Goal: Task Accomplishment & Management: Manage account settings

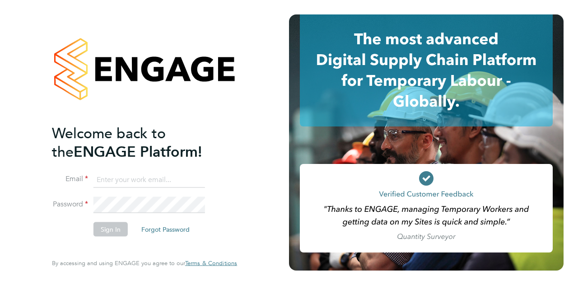
click at [127, 175] on input at bounding box center [148, 180] width 111 height 16
click at [112, 179] on input "Barry.ohare@wates.co.uk" at bounding box center [148, 180] width 111 height 16
type input "Barrie.ohare@wates.co.uk"
click at [107, 225] on button "Sign In" at bounding box center [110, 229] width 34 height 14
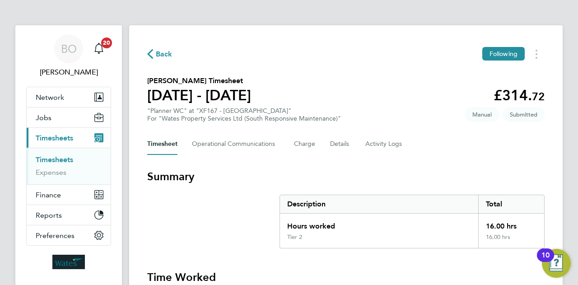
click at [320, 154] on div "Timesheet Operational Communications Charge Details Activity Logs" at bounding box center [345, 144] width 397 height 22
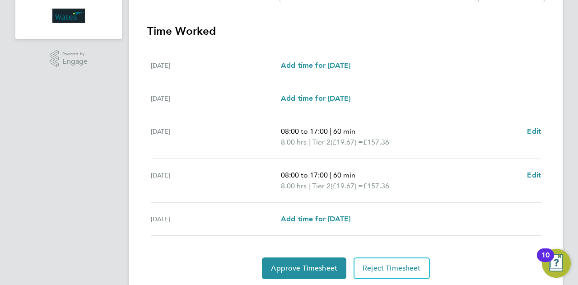
scroll to position [274, 0]
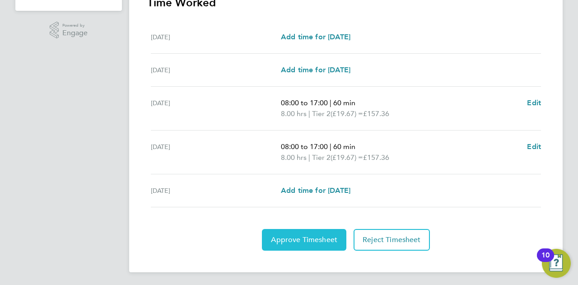
click at [317, 235] on span "Approve Timesheet" at bounding box center [304, 239] width 66 height 9
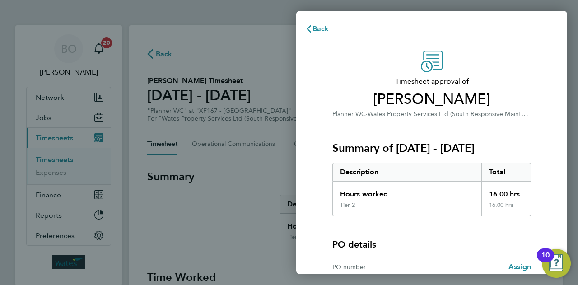
click at [428, 232] on div "PO details PO number Assign" at bounding box center [431, 248] width 199 height 64
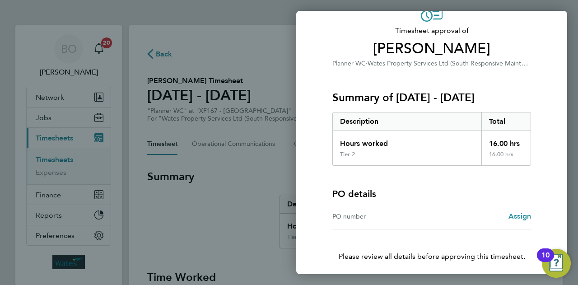
scroll to position [84, 0]
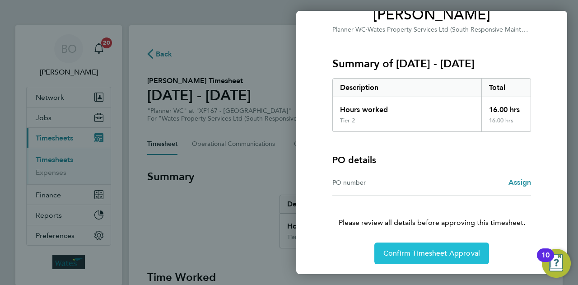
click at [436, 258] on button "Confirm Timesheet Approval" at bounding box center [431, 253] width 115 height 22
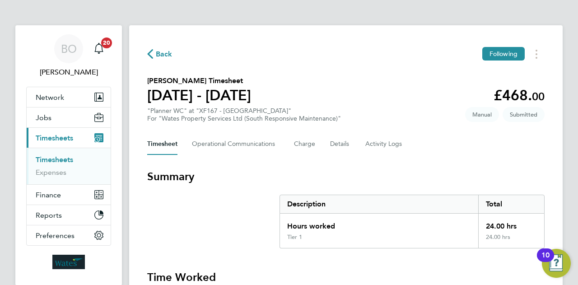
click at [376, 98] on section "Oliver Middleton's Timesheet 20 - 26 Sept 2025 £468. 00 "Planner WC" at "XF167 …" at bounding box center [345, 98] width 397 height 47
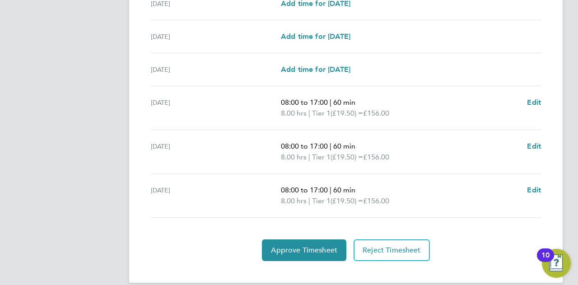
scroll to position [351, 0]
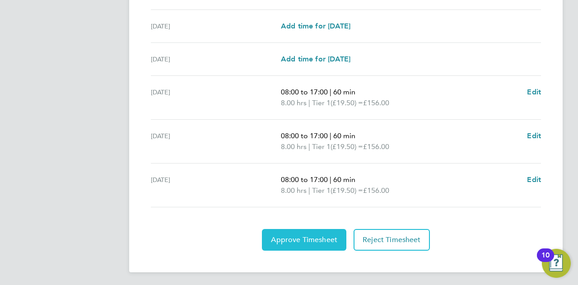
click at [310, 235] on span "Approve Timesheet" at bounding box center [304, 239] width 66 height 9
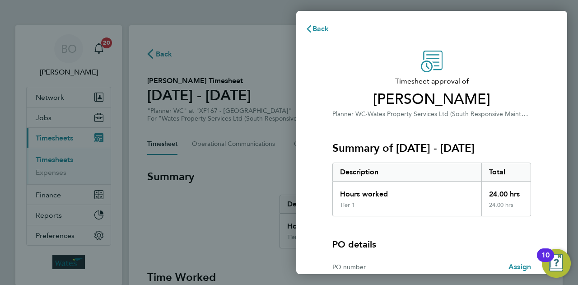
click at [395, 122] on div "Summary of 20 - 26 Sep 2025 Description Total Hours worked 24.00 hrs Tier 1 24.…" at bounding box center [431, 167] width 199 height 97
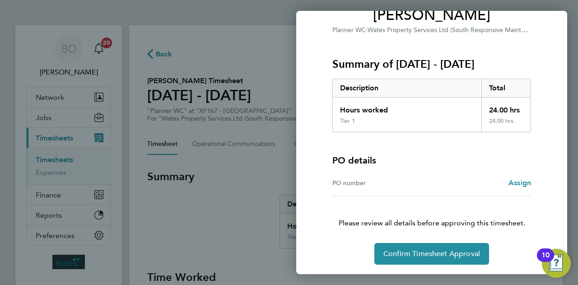
scroll to position [84, 0]
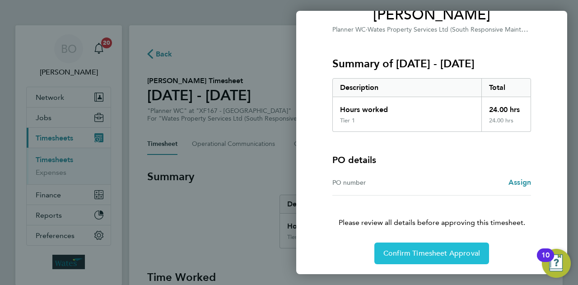
click at [422, 253] on span "Confirm Timesheet Approval" at bounding box center [431, 253] width 97 height 9
